Goal: Navigation & Orientation: Understand site structure

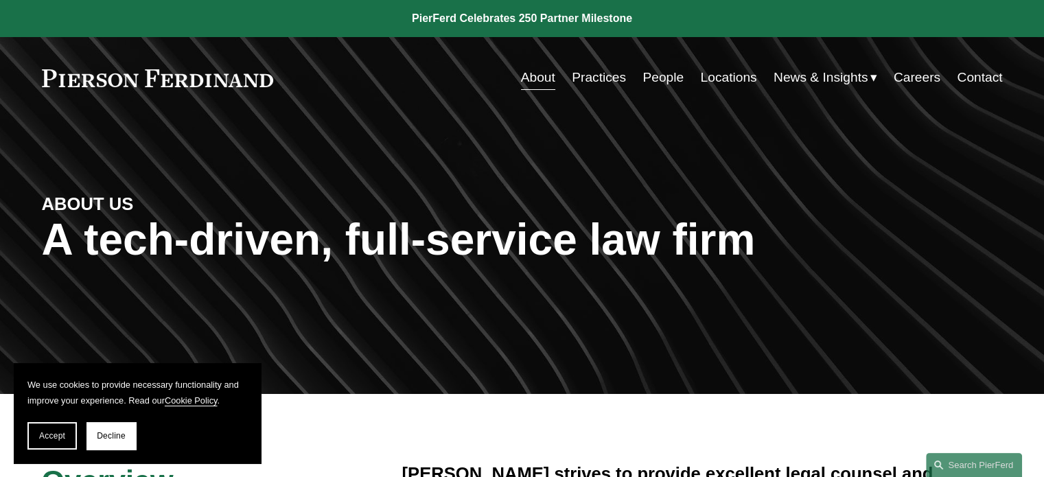
click at [598, 78] on link "Practices" at bounding box center [599, 78] width 54 height 26
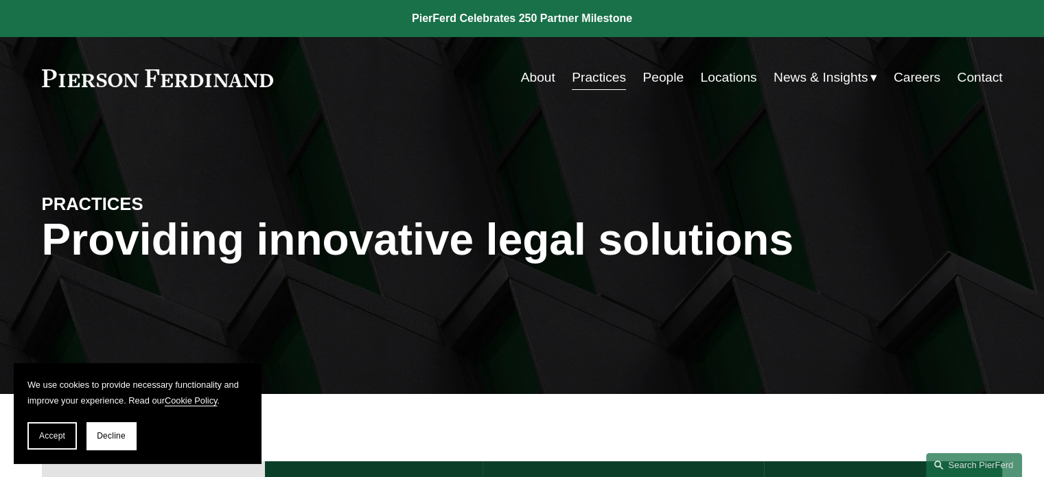
click at [666, 76] on link "People" at bounding box center [662, 78] width 41 height 26
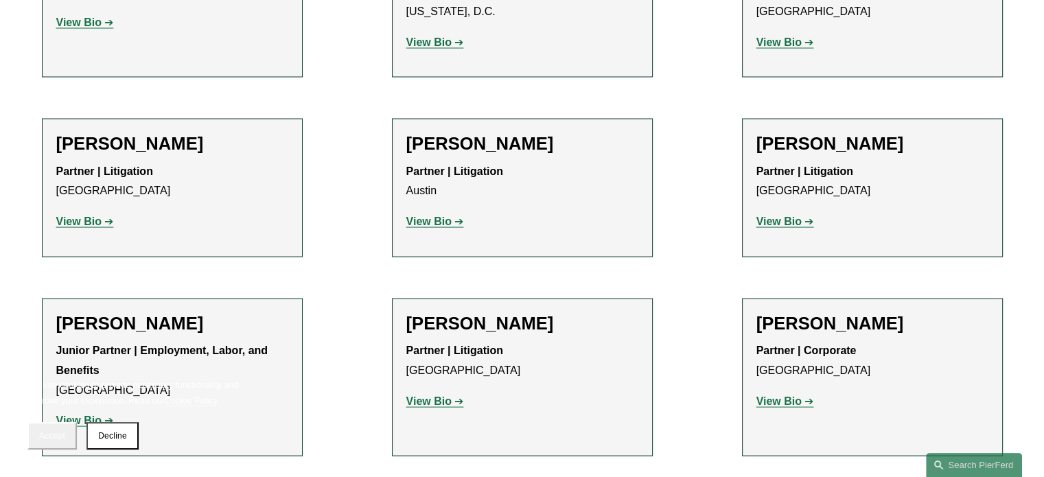
scroll to position [2814, 0]
